Goal: Transaction & Acquisition: Download file/media

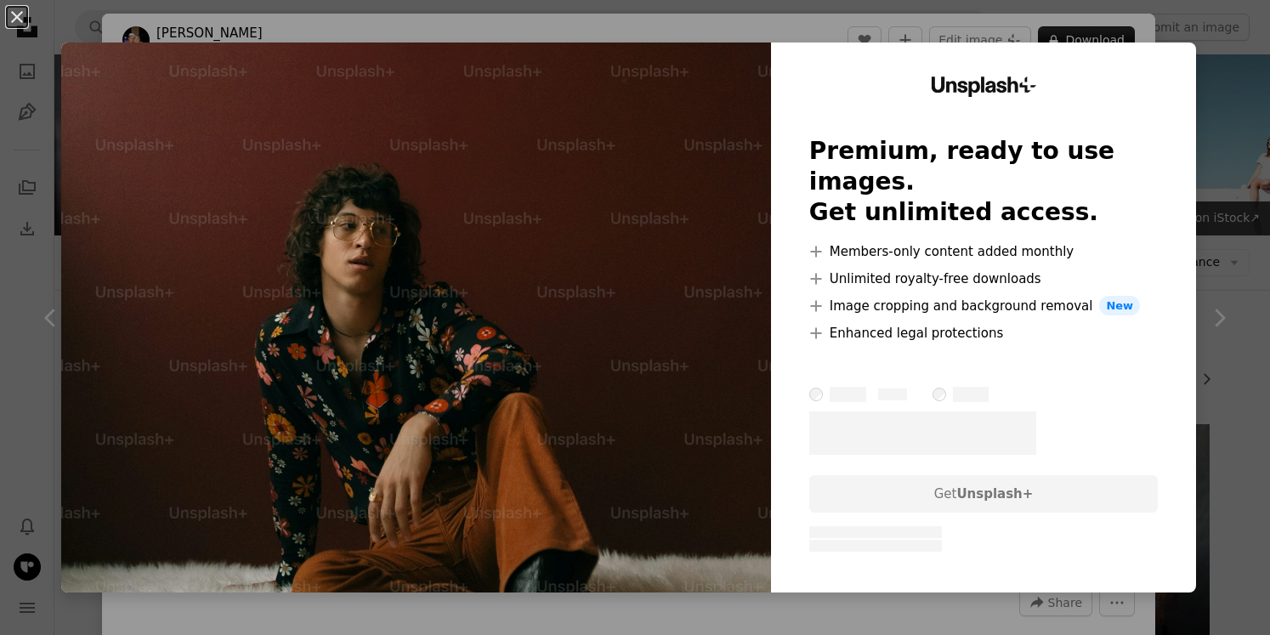
scroll to position [10040, 0]
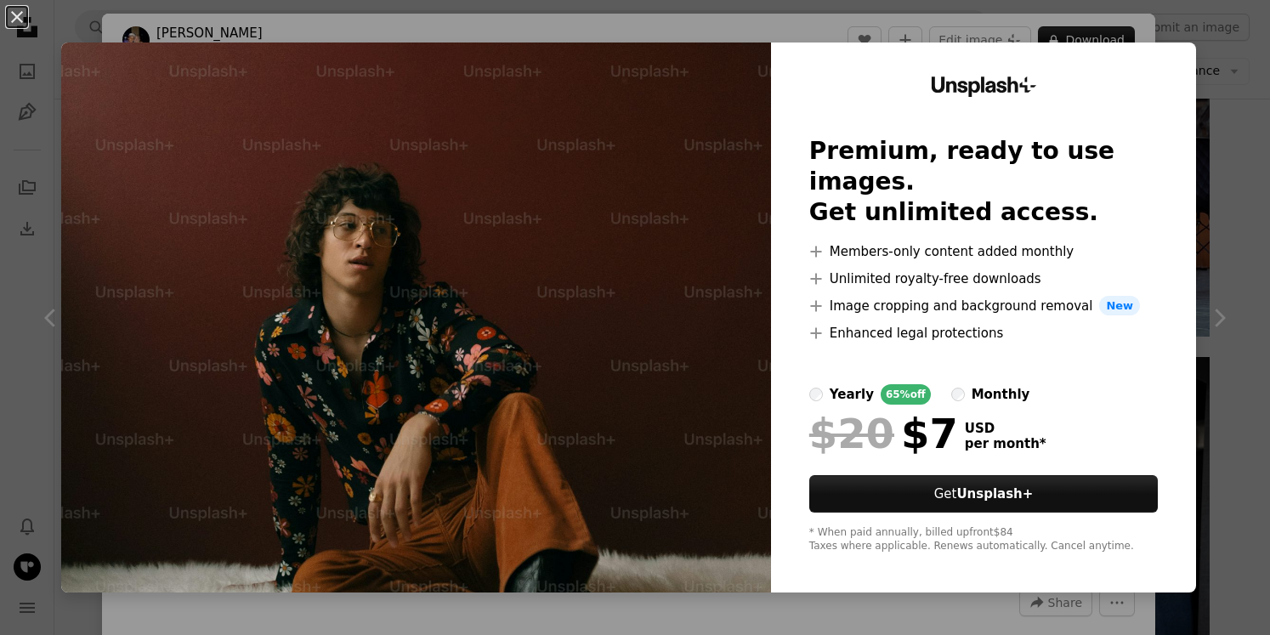
click at [1220, 414] on div "An X shape Unsplash+ Premium, ready to use images. Get unlimited access. A plus…" at bounding box center [635, 317] width 1270 height 635
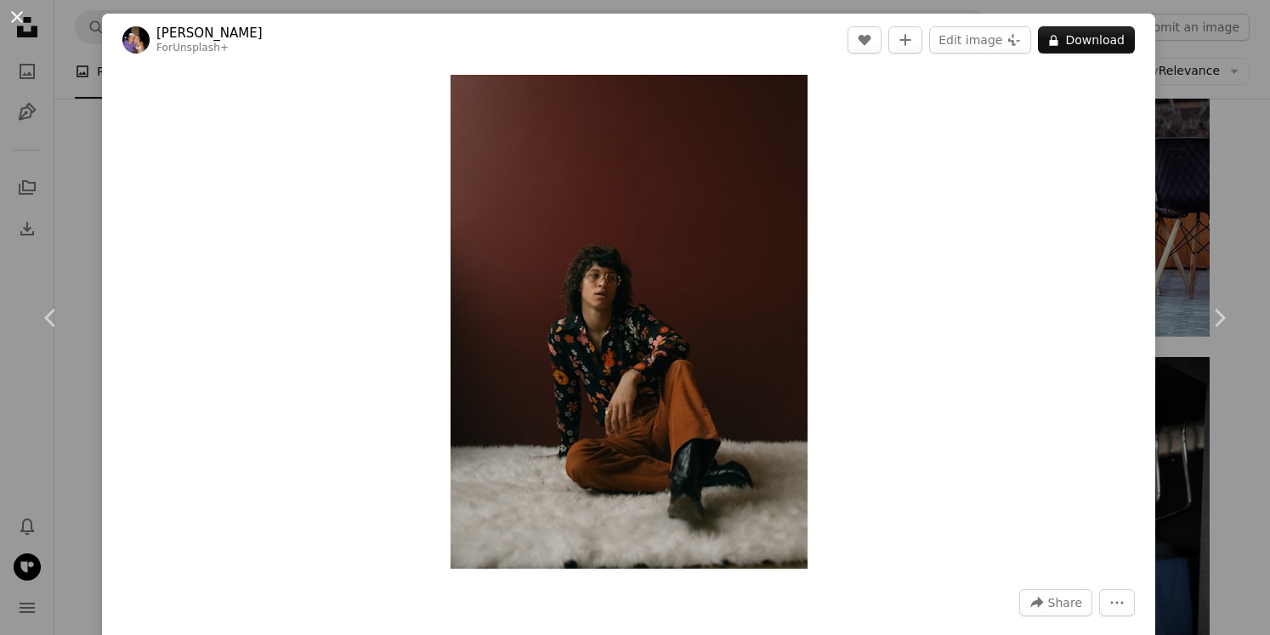
click at [19, 14] on button "An X shape" at bounding box center [17, 17] width 20 height 20
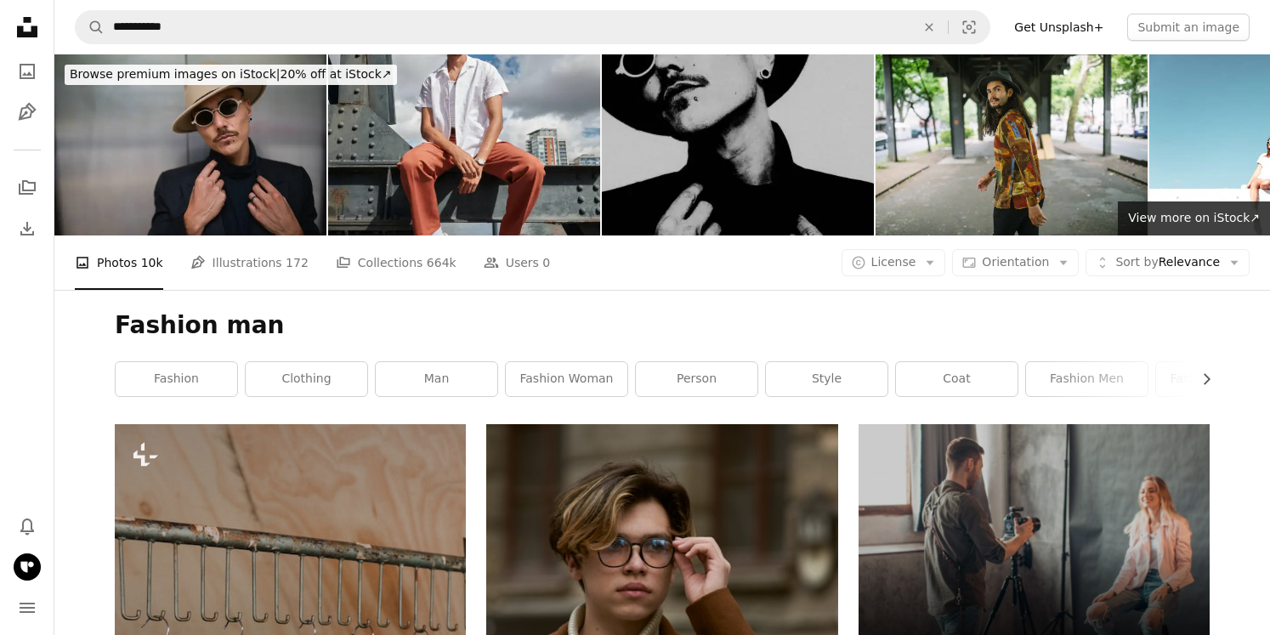
click at [23, 14] on icon "Unsplash logo Unsplash Home" at bounding box center [27, 27] width 34 height 34
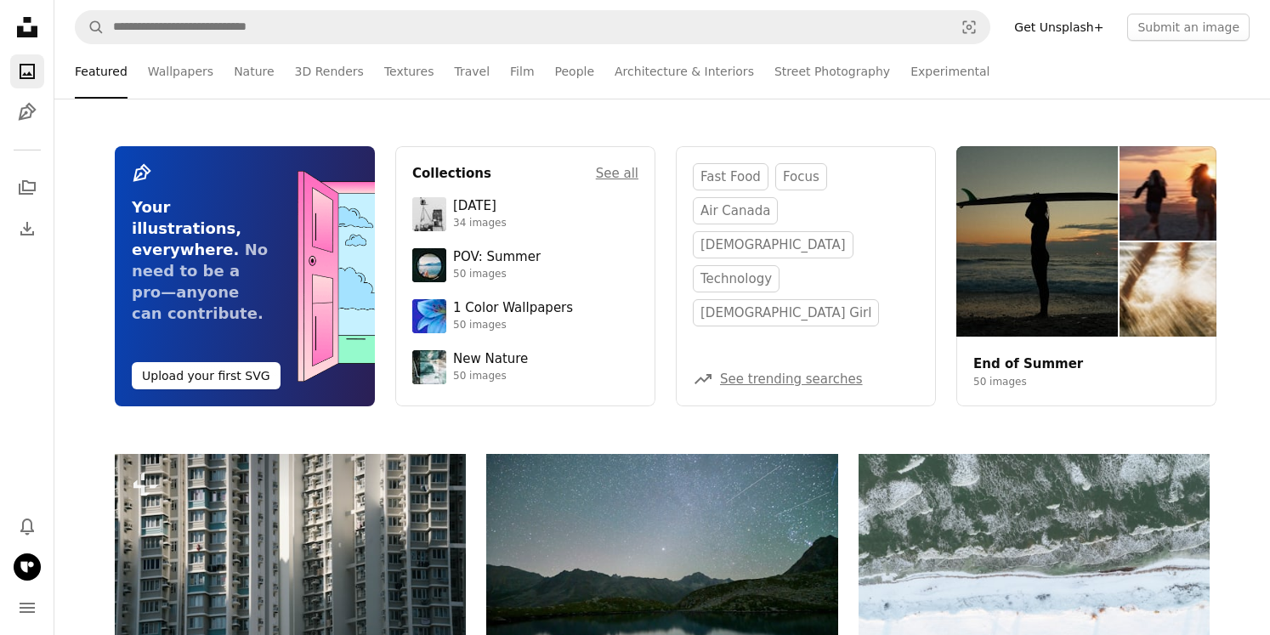
click at [1078, 28] on link "Get Unsplash+" at bounding box center [1059, 27] width 110 height 27
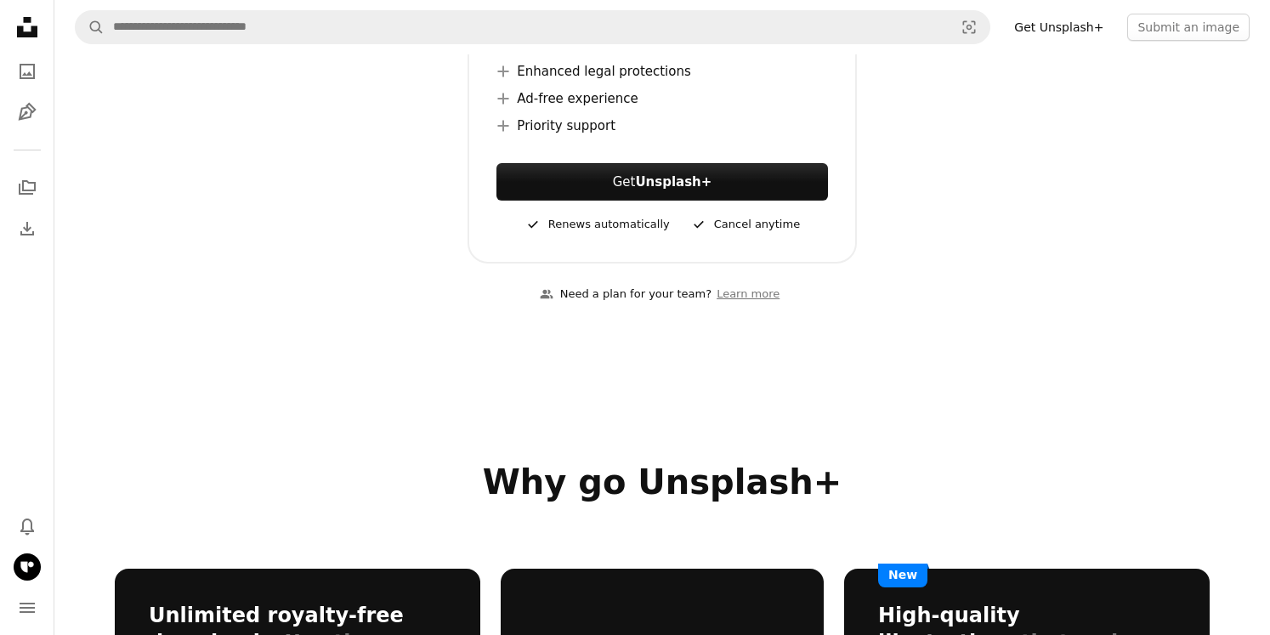
scroll to position [626, 0]
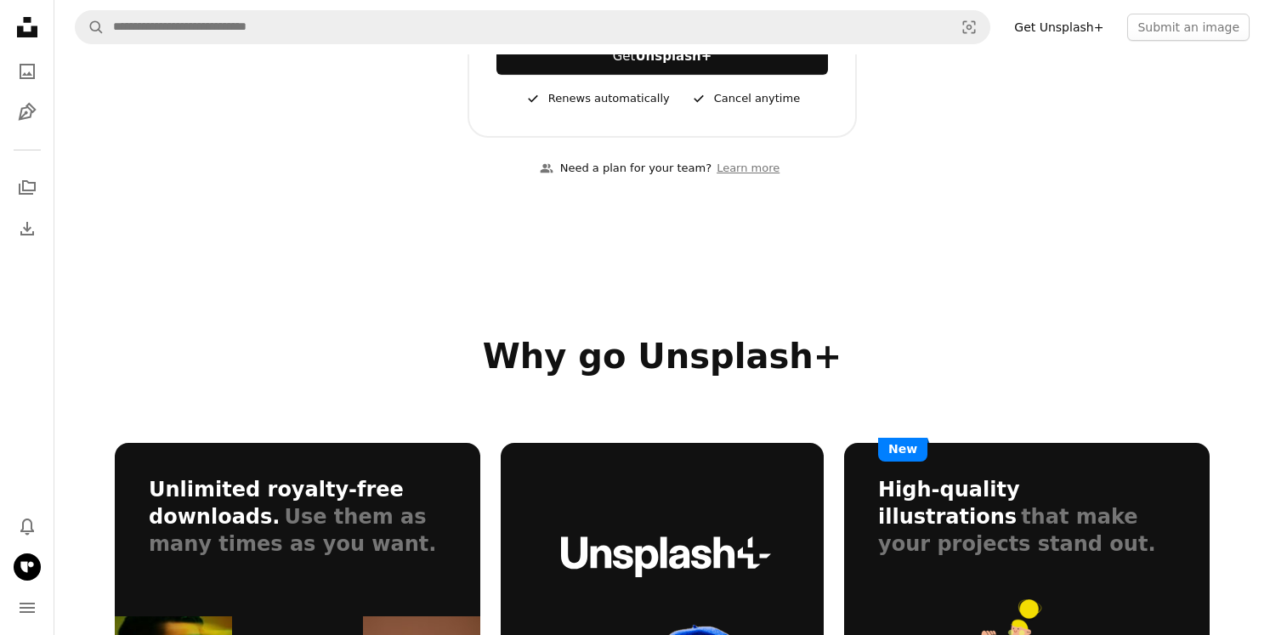
click at [28, 20] on icon at bounding box center [27, 27] width 20 height 20
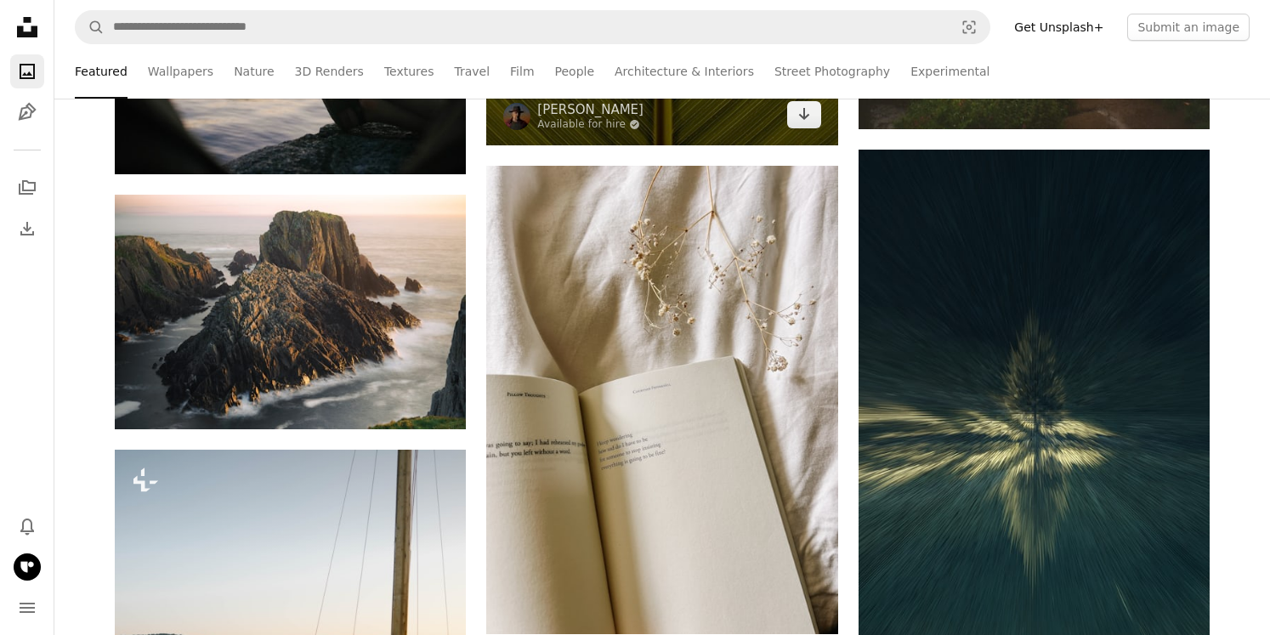
scroll to position [3818, 0]
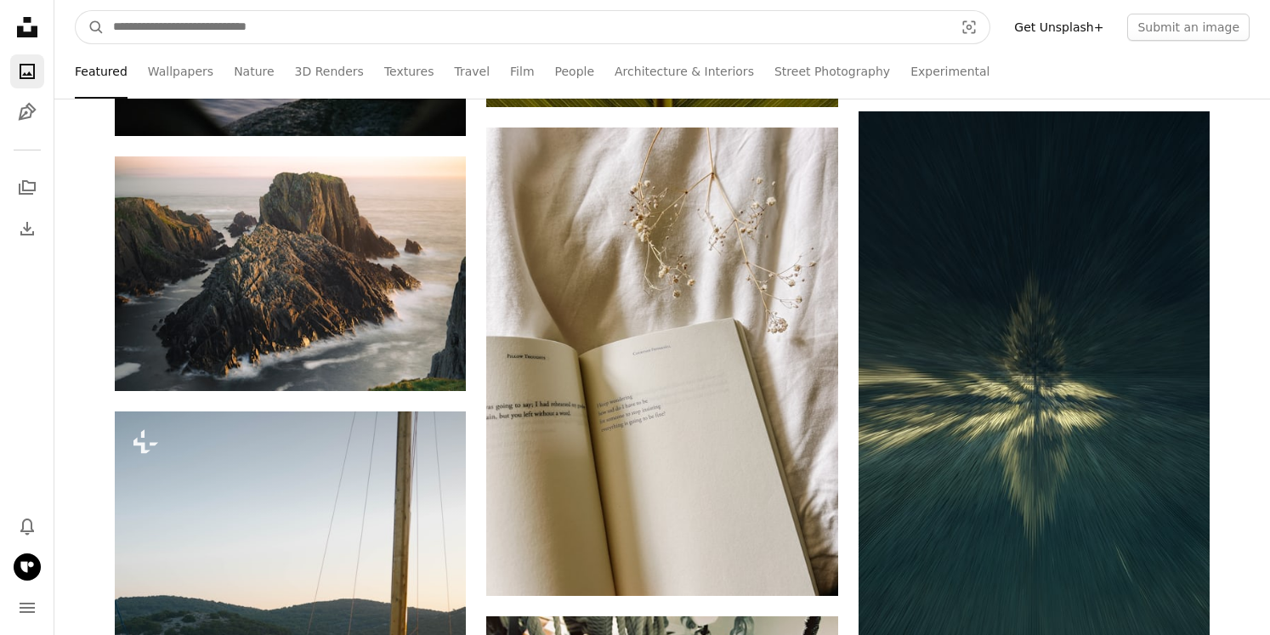
click at [230, 38] on input "Find visuals sitewide" at bounding box center [527, 27] width 844 height 32
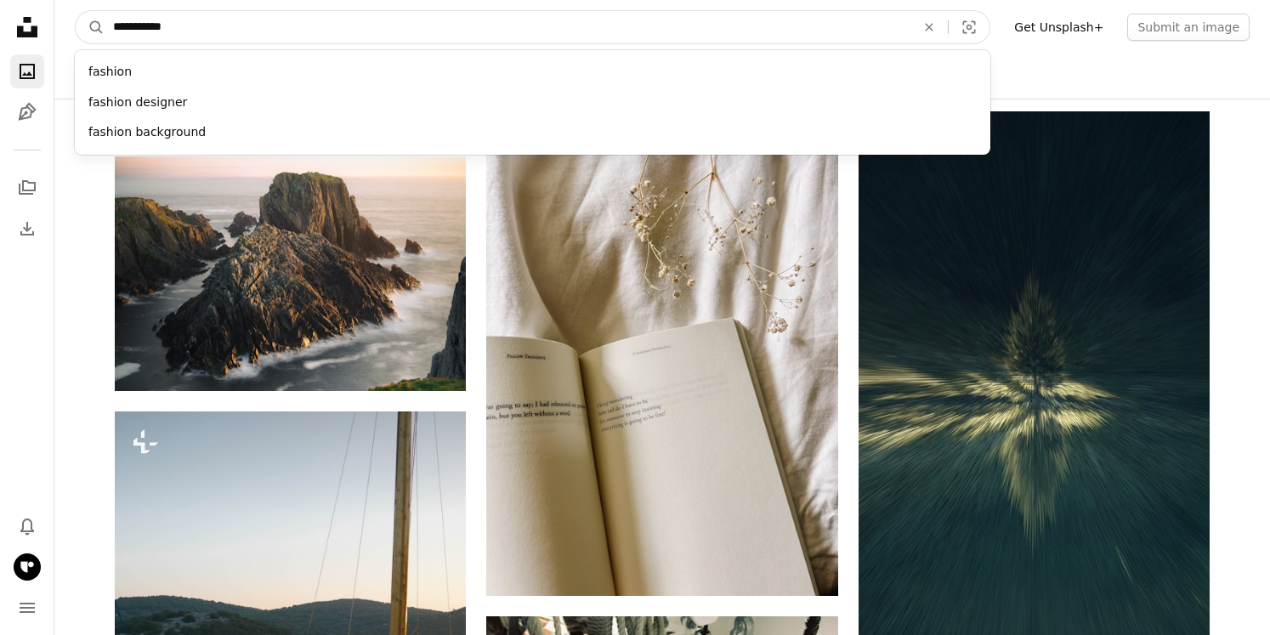
type input "**********"
click at [76, 11] on button "A magnifying glass" at bounding box center [90, 27] width 29 height 32
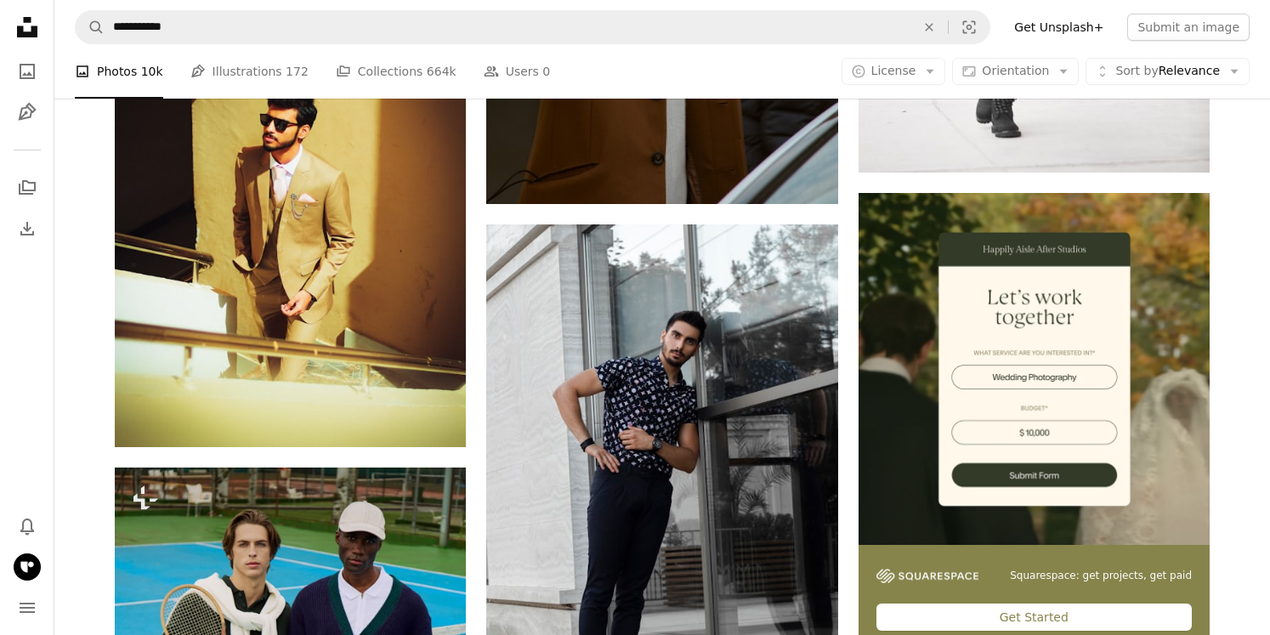
scroll to position [8834, 0]
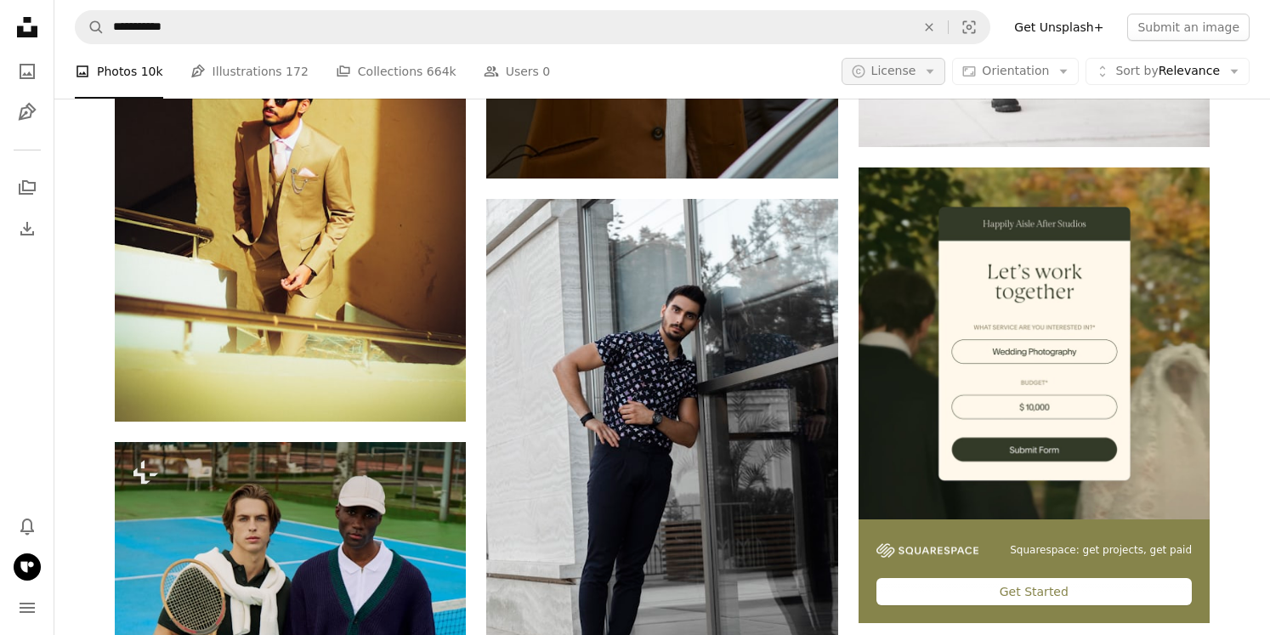
click at [896, 80] on button "A copyright icon © License Arrow down" at bounding box center [893, 71] width 105 height 27
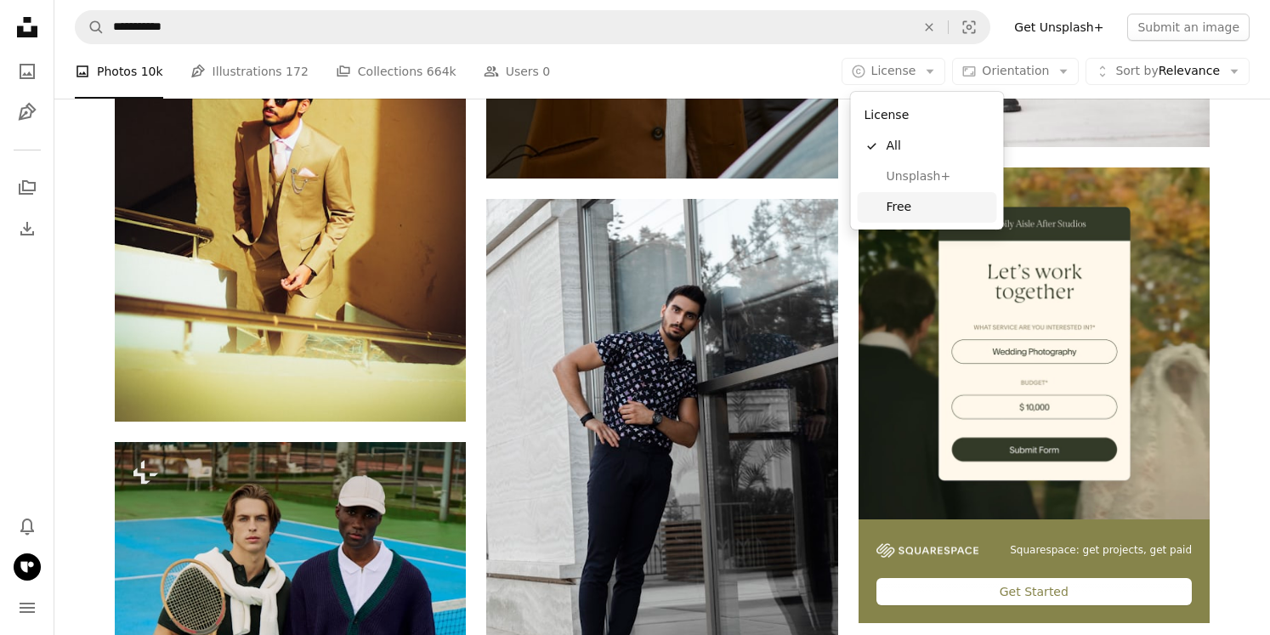
click at [909, 208] on span "Free" at bounding box center [938, 207] width 104 height 17
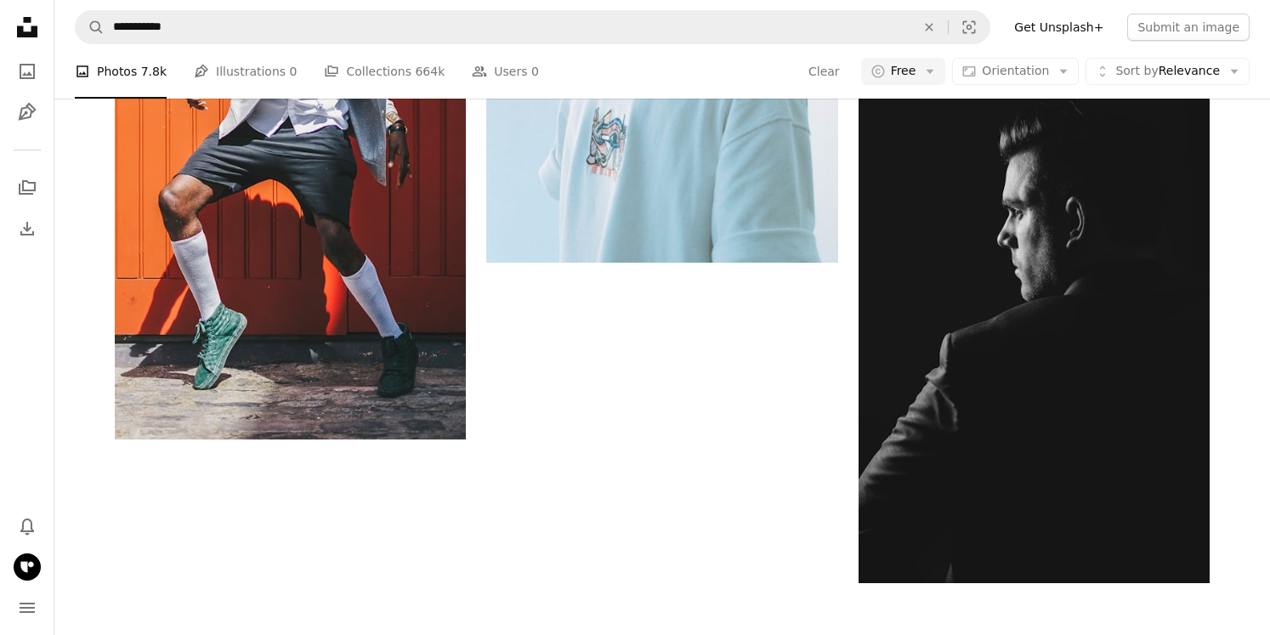
scroll to position [3521, 0]
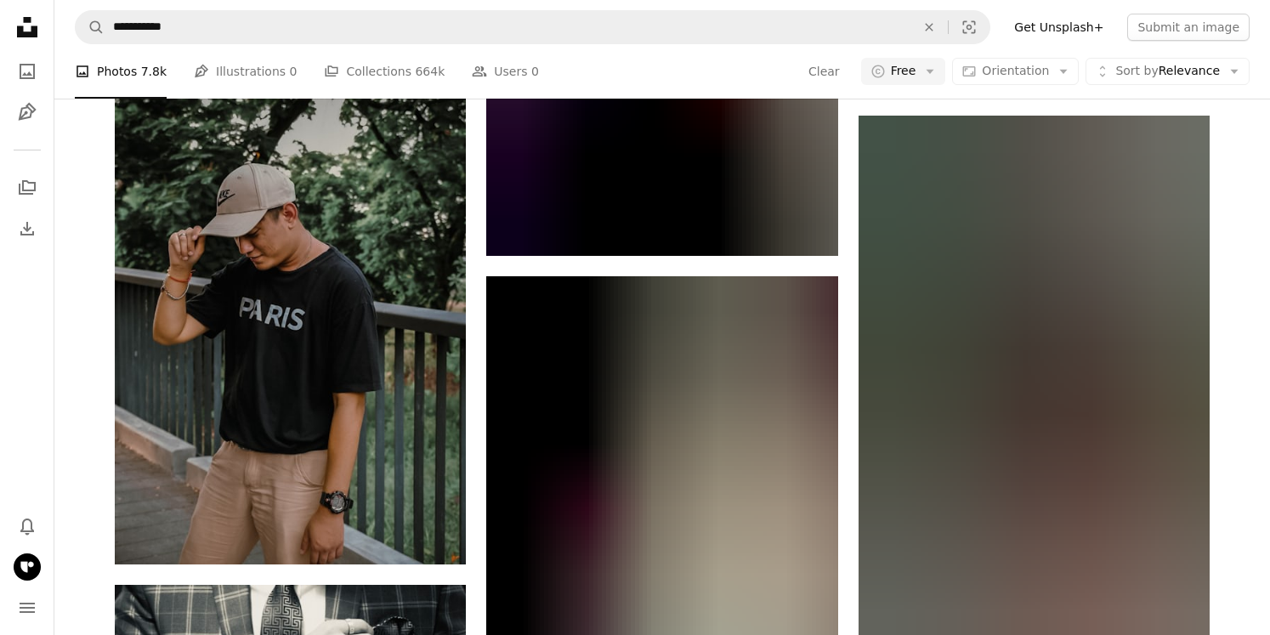
scroll to position [12171, 0]
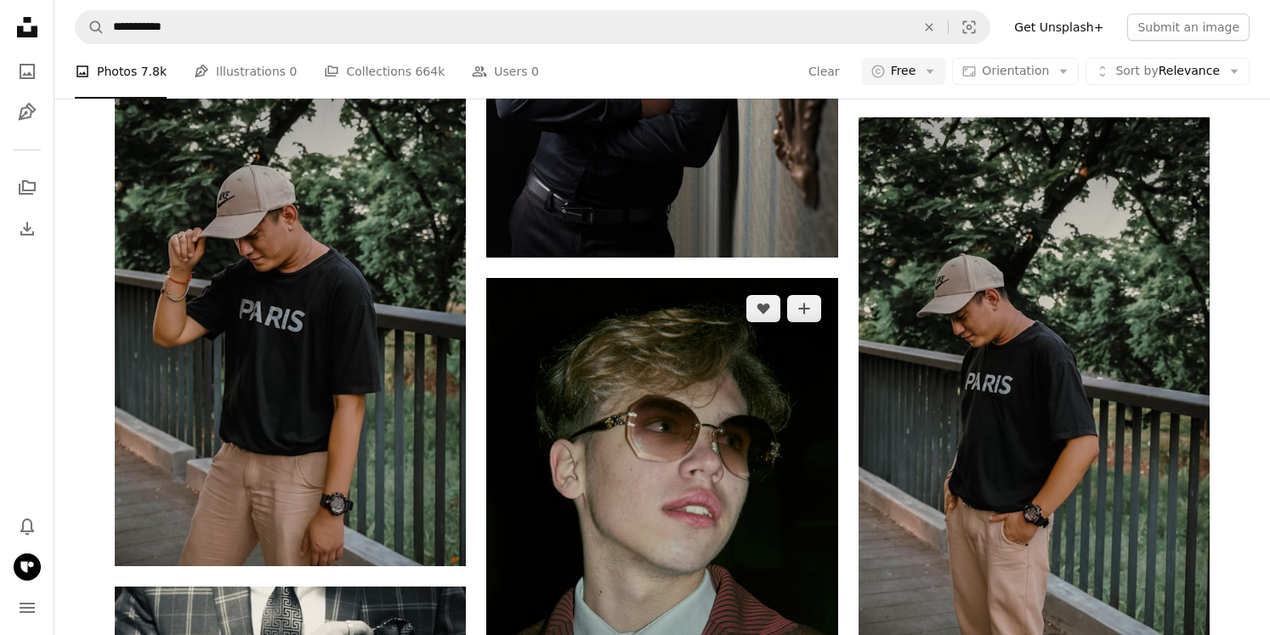
click at [786, 343] on img at bounding box center [661, 541] width 351 height 527
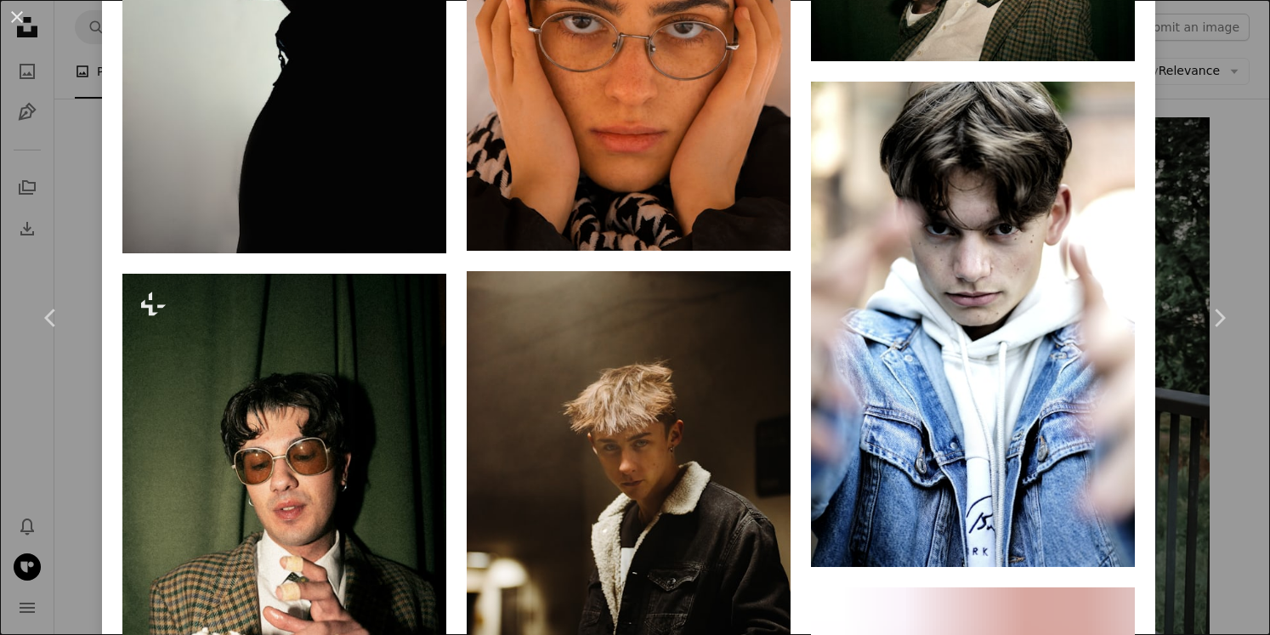
scroll to position [2335, 0]
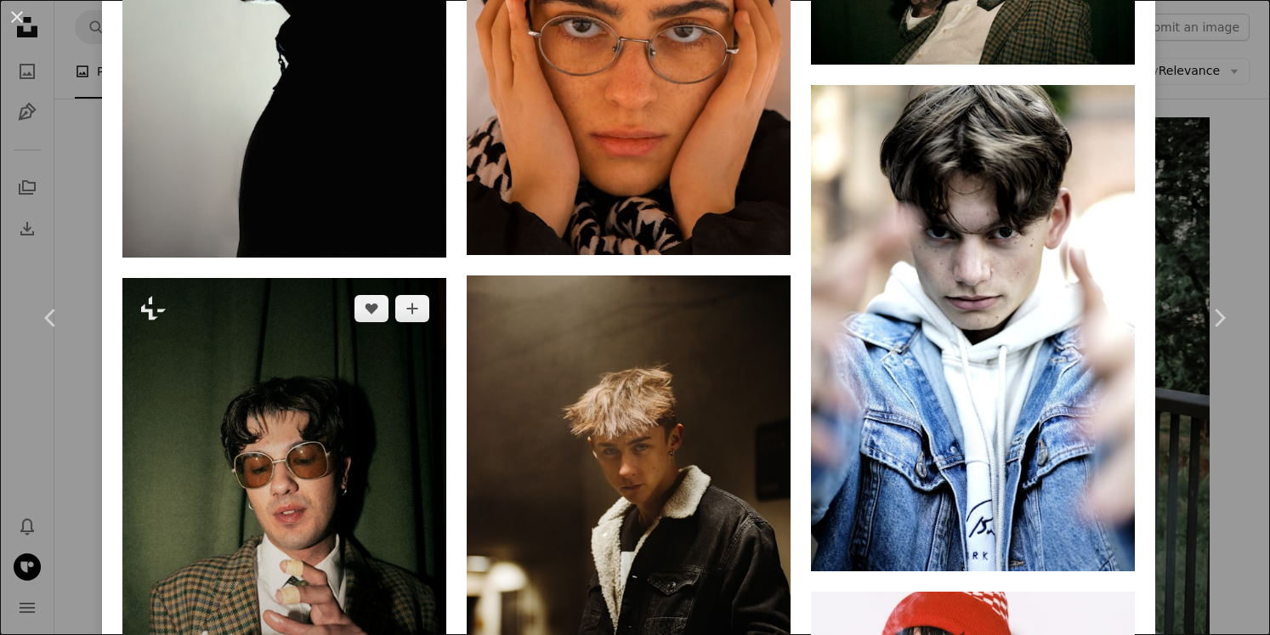
click at [347, 278] on img at bounding box center [284, 521] width 324 height 486
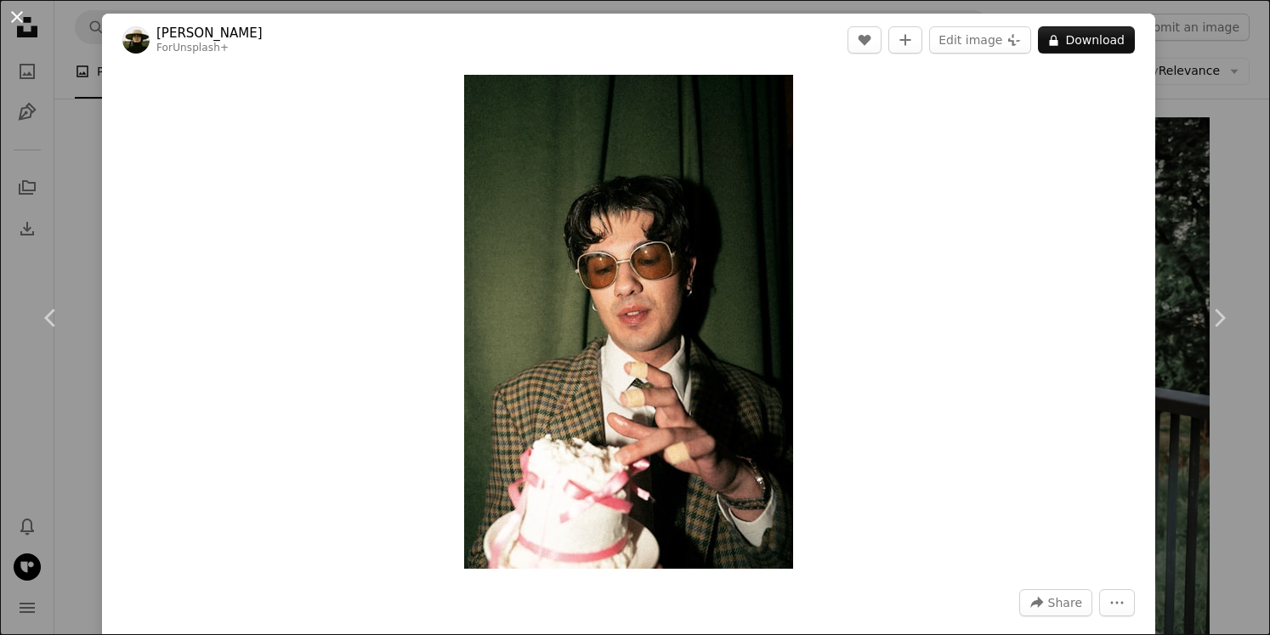
click at [17, 16] on button "An X shape" at bounding box center [17, 17] width 20 height 20
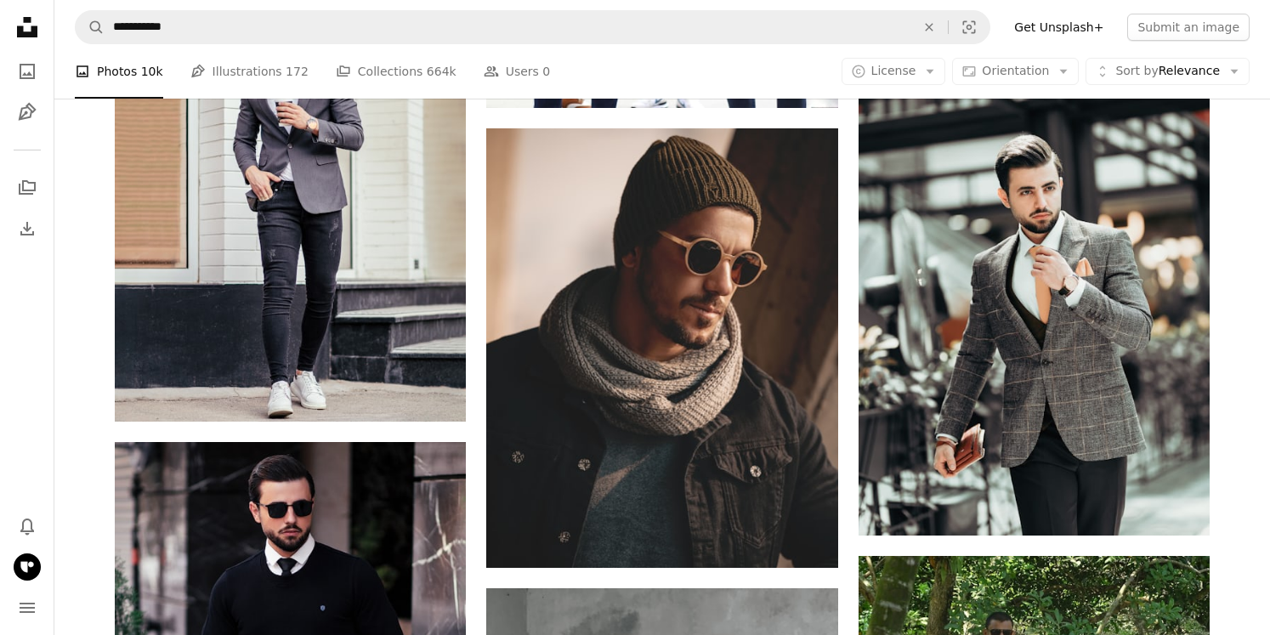
scroll to position [11356, 0]
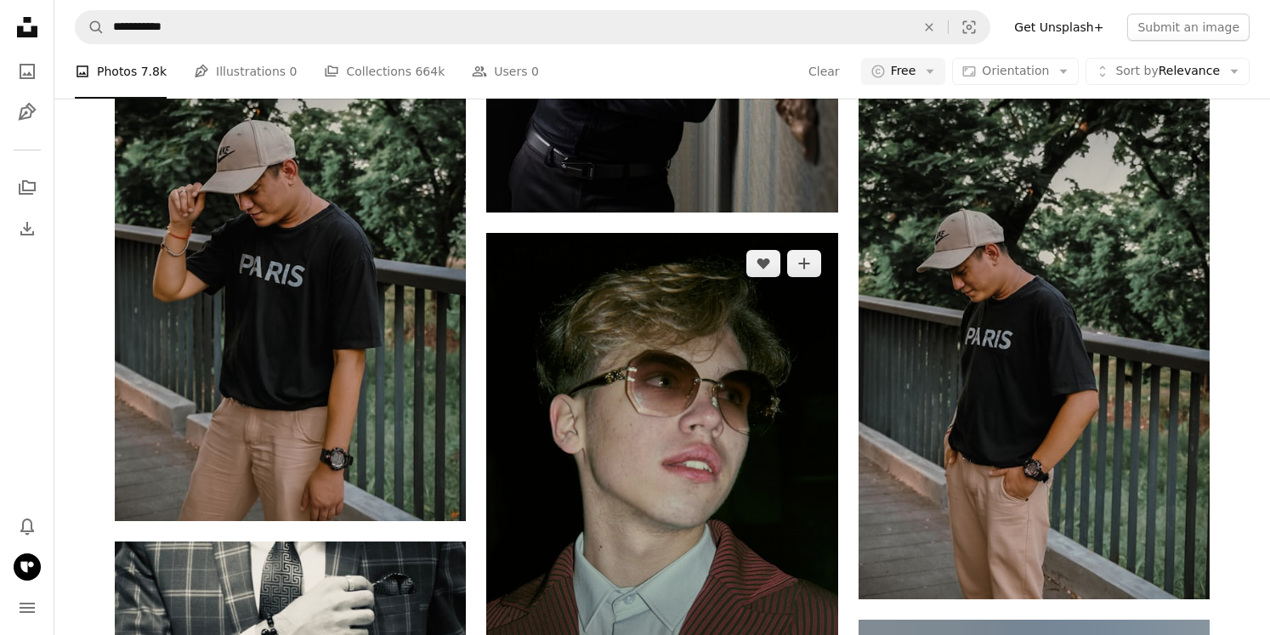
scroll to position [12214, 0]
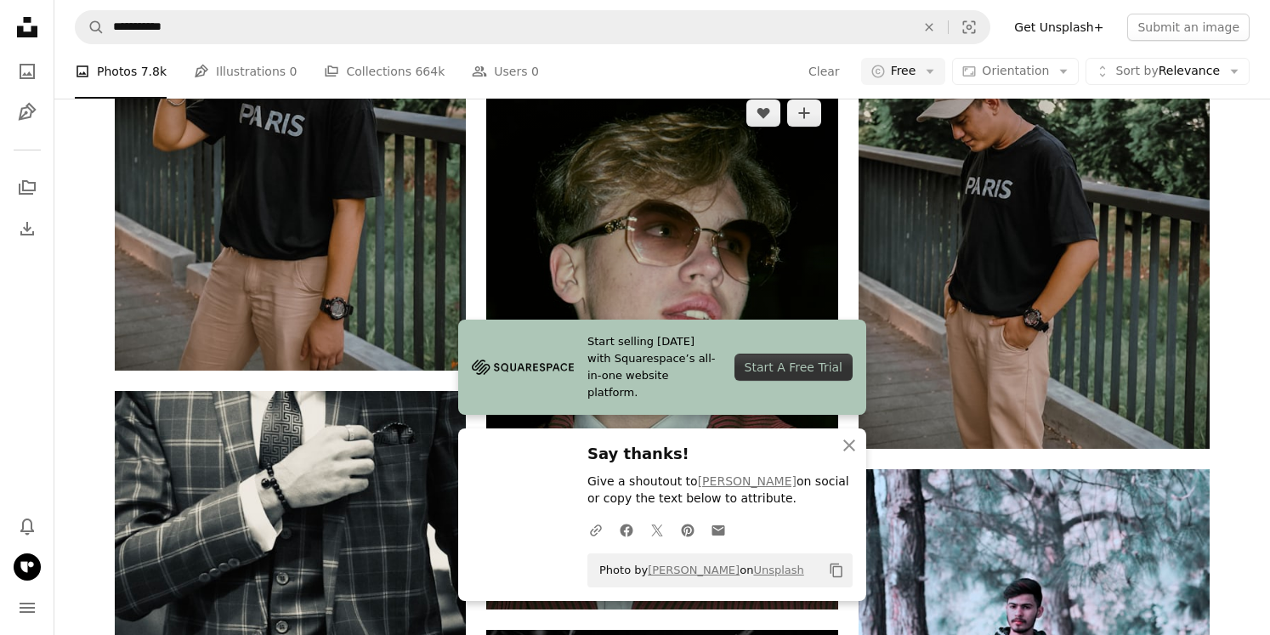
scroll to position [12407, 0]
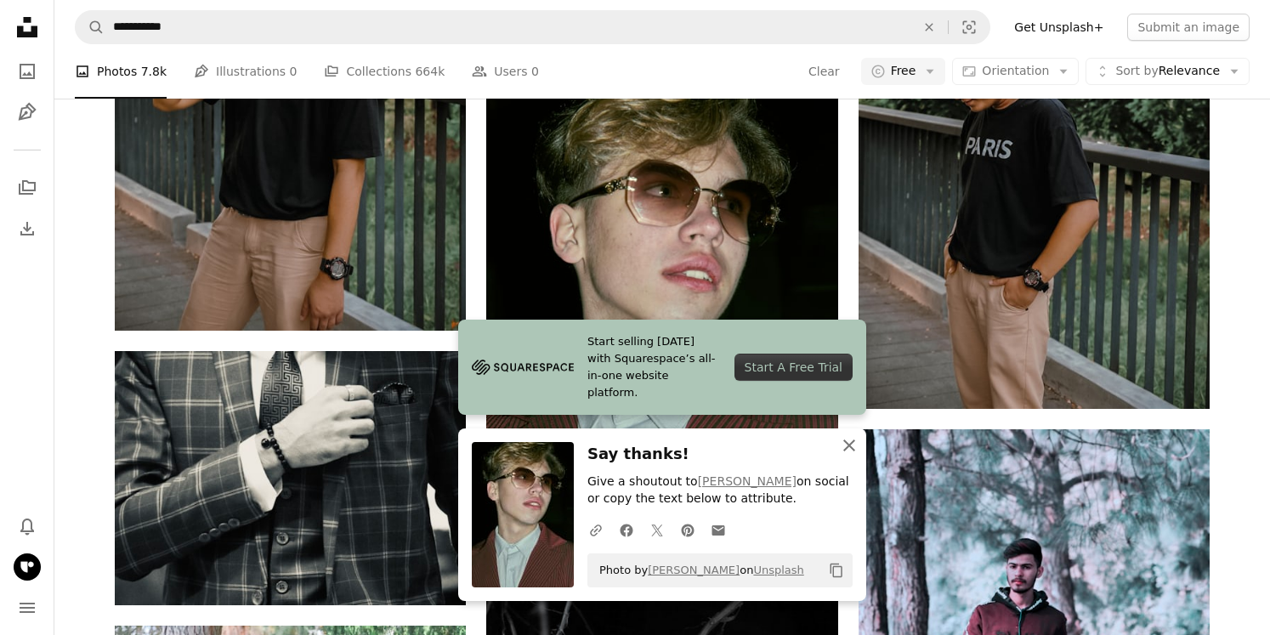
click at [850, 440] on icon "An X shape" at bounding box center [849, 445] width 20 height 20
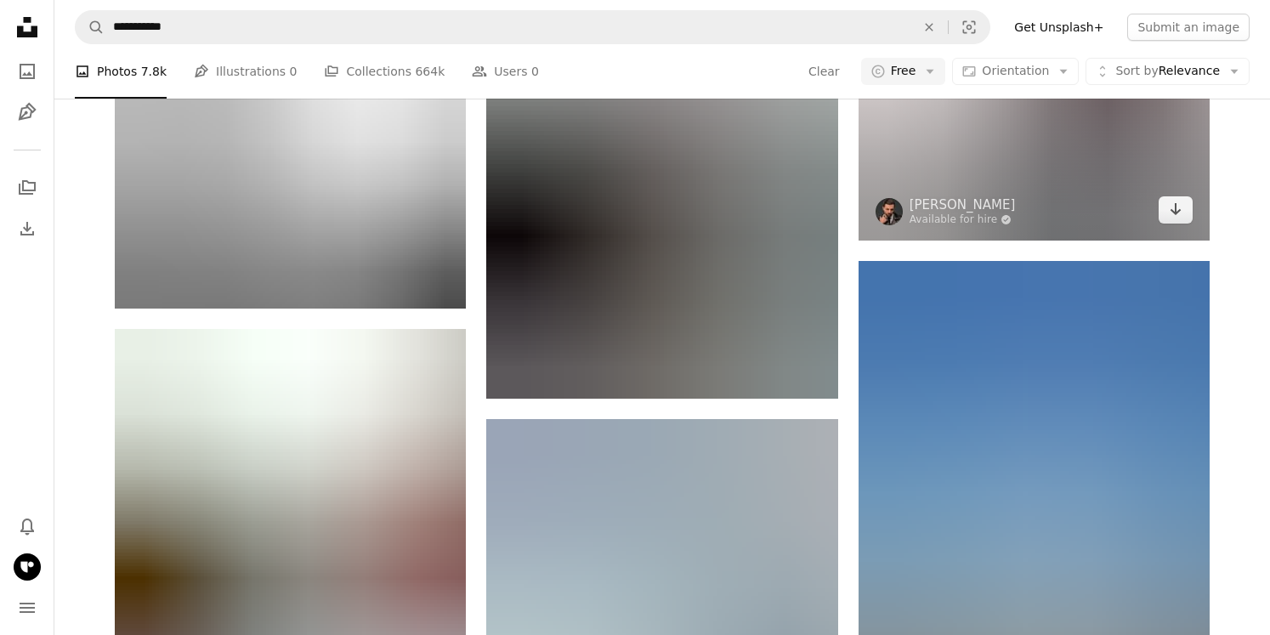
scroll to position [14332, 0]
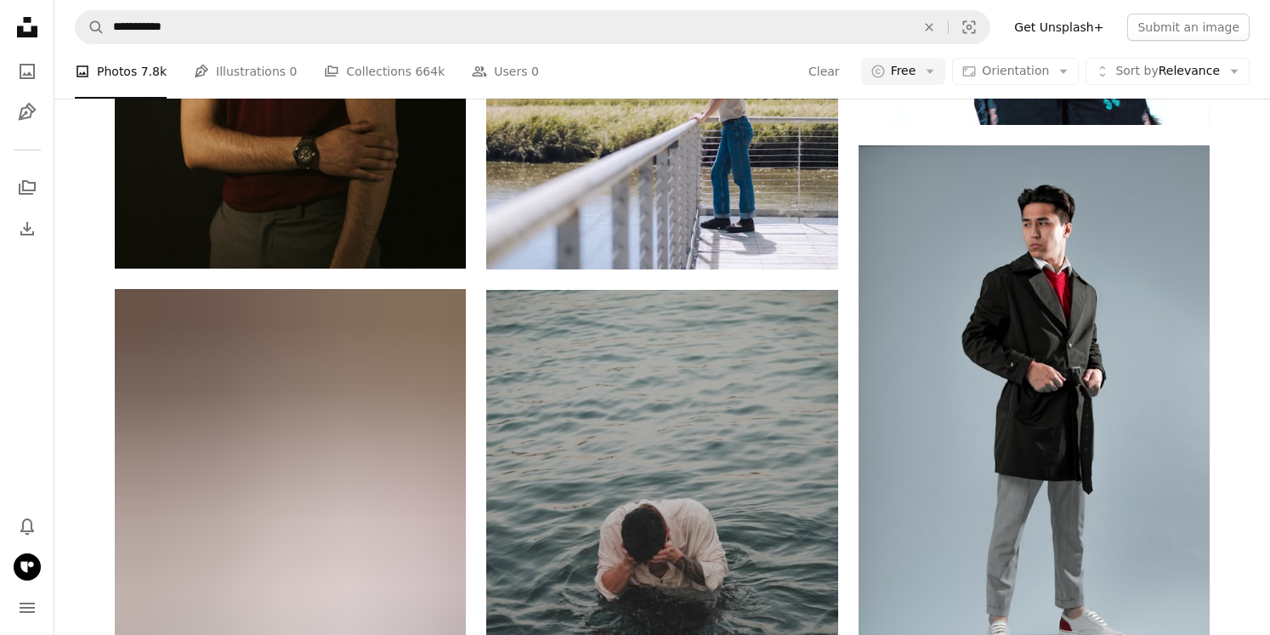
scroll to position [20649, 0]
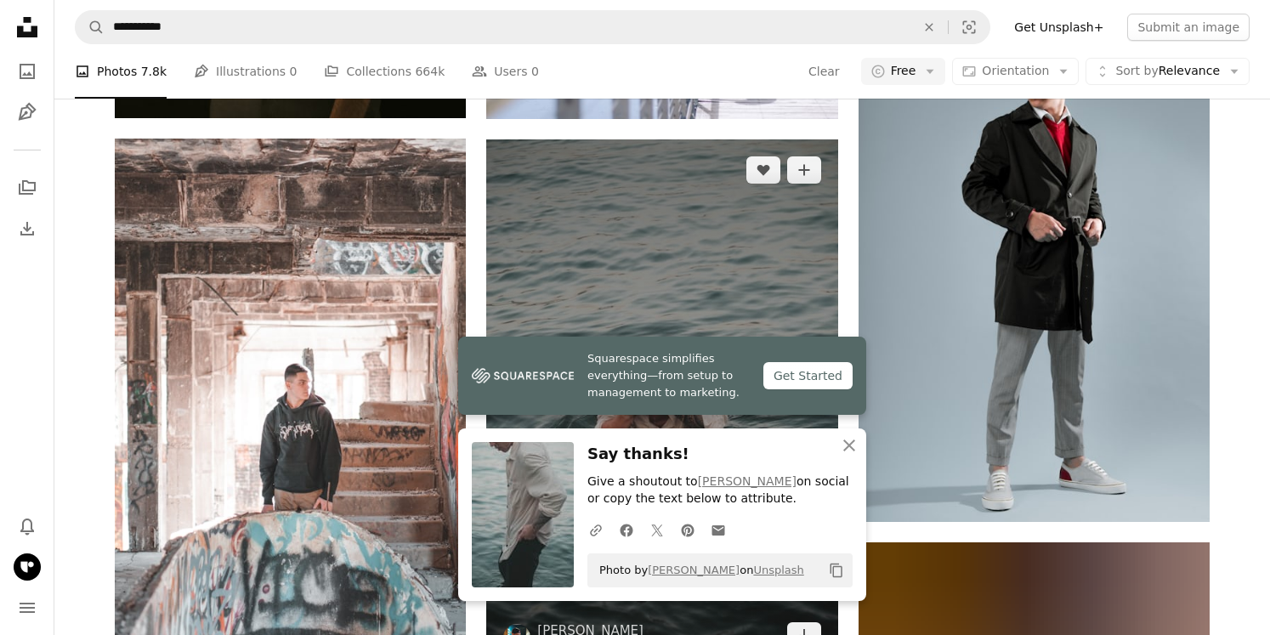
scroll to position [20870, 0]
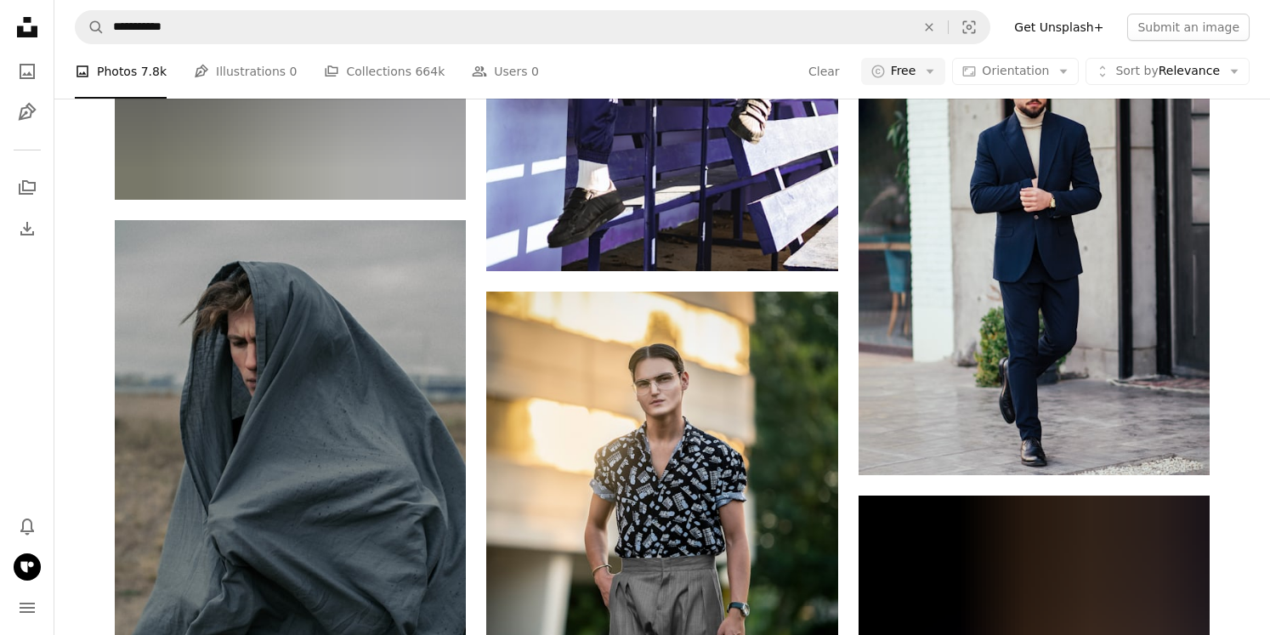
scroll to position [22932, 0]
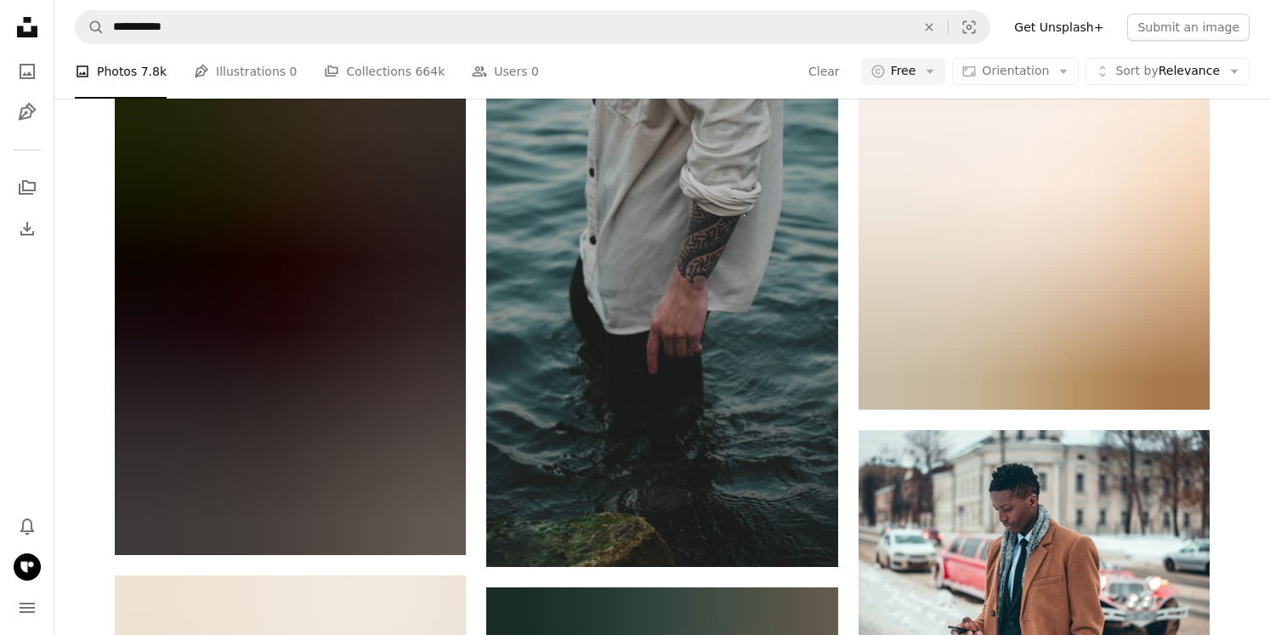
scroll to position [35935, 0]
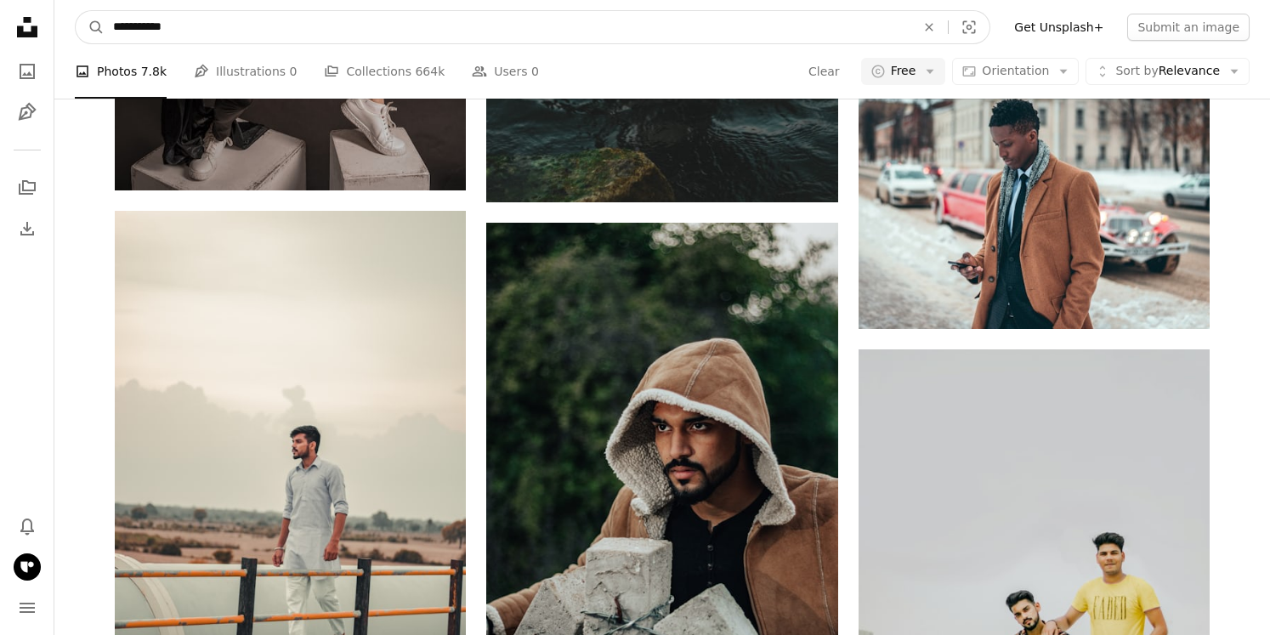
drag, startPoint x: 156, startPoint y: 28, endPoint x: 213, endPoint y: 28, distance: 56.9
click at [213, 28] on input "**********" at bounding box center [508, 27] width 806 height 32
type input "**********"
click button "A magnifying glass" at bounding box center [90, 27] width 29 height 32
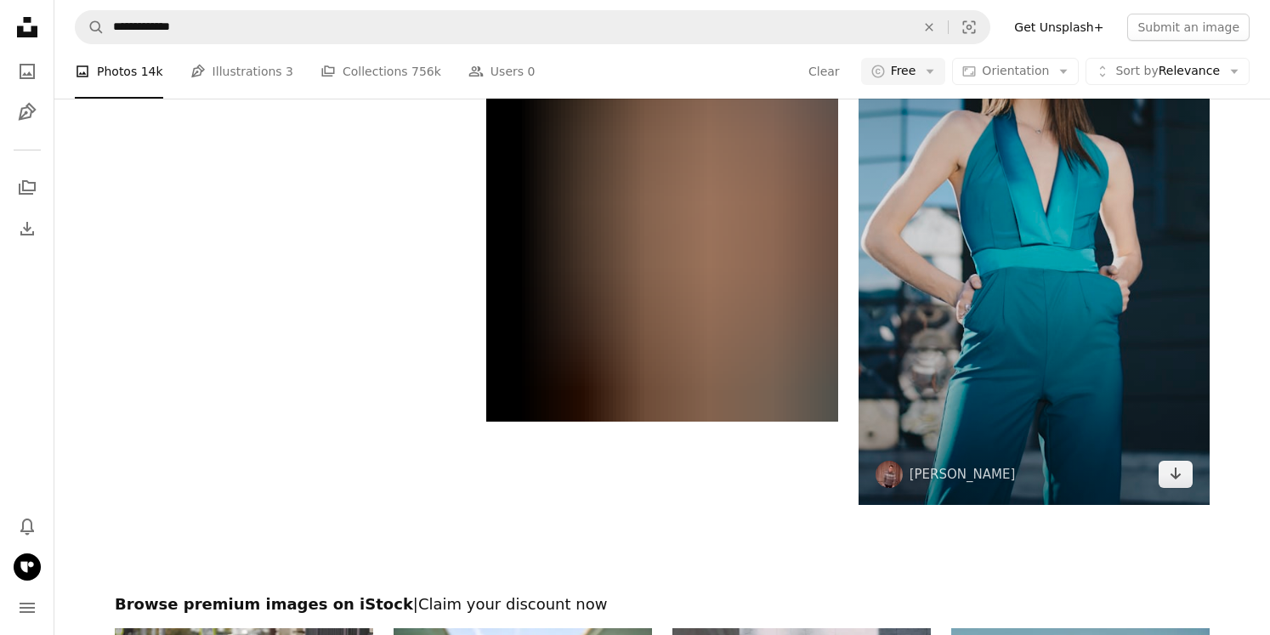
scroll to position [3609, 0]
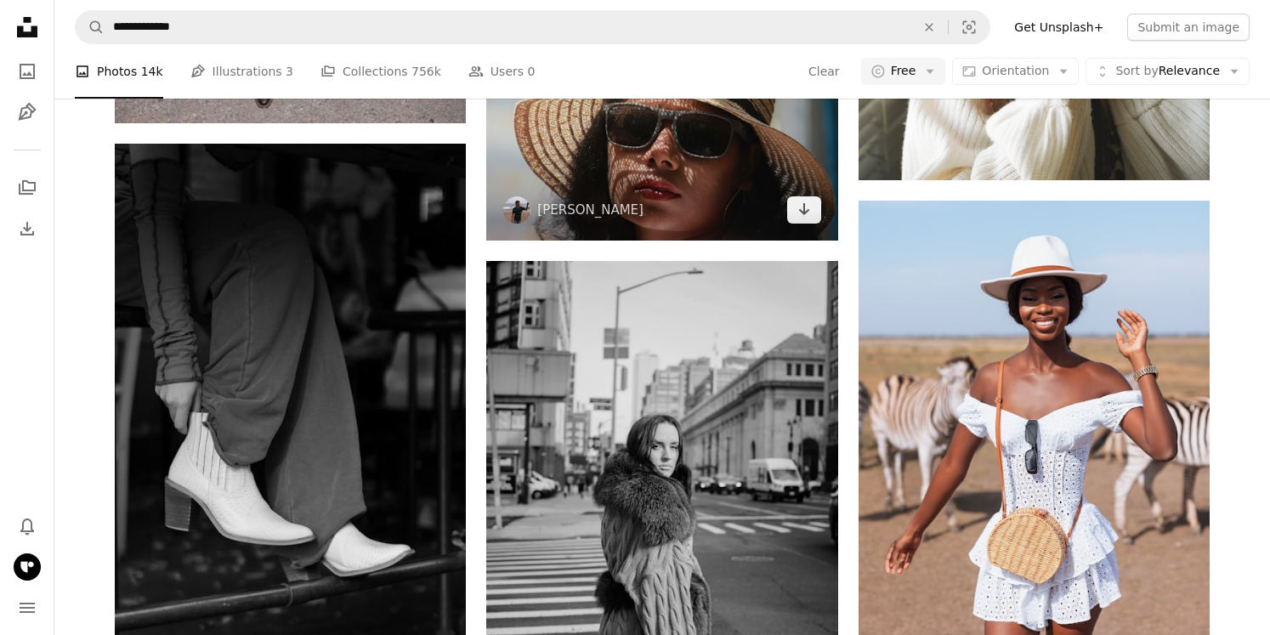
scroll to position [22750, 0]
